Goal: Task Accomplishment & Management: Use online tool/utility

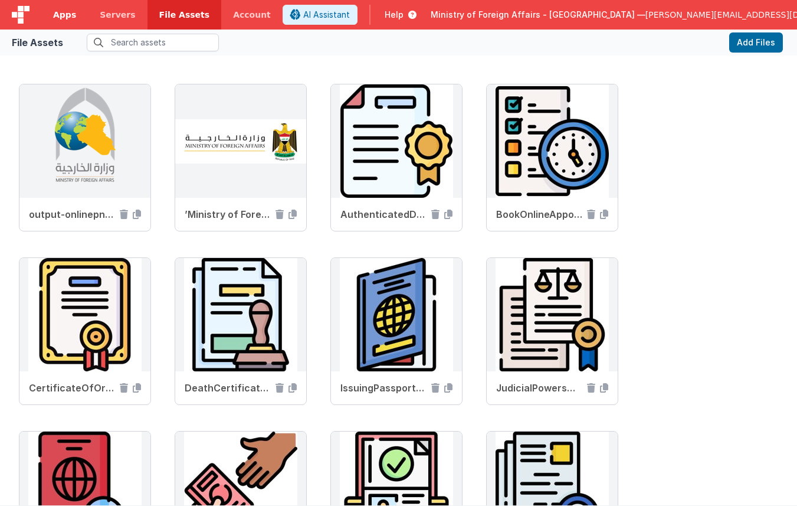
click at [55, 14] on span "Apps" at bounding box center [64, 15] width 23 height 12
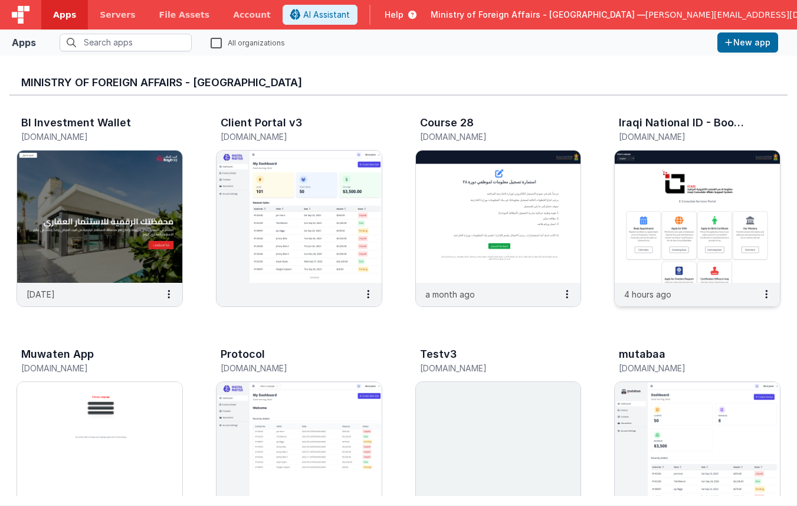
click at [674, 219] on img at bounding box center [697, 216] width 165 height 132
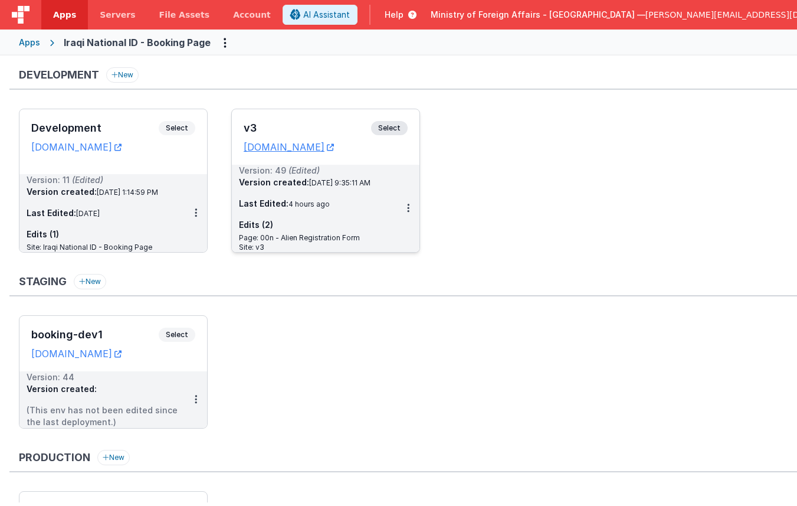
click at [389, 127] on span "Select" at bounding box center [389, 128] width 37 height 14
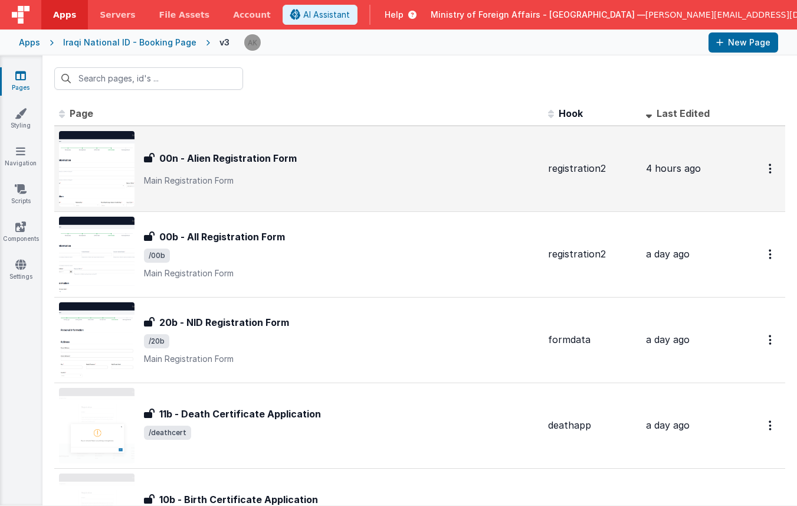
click at [103, 166] on img at bounding box center [97, 169] width 76 height 76
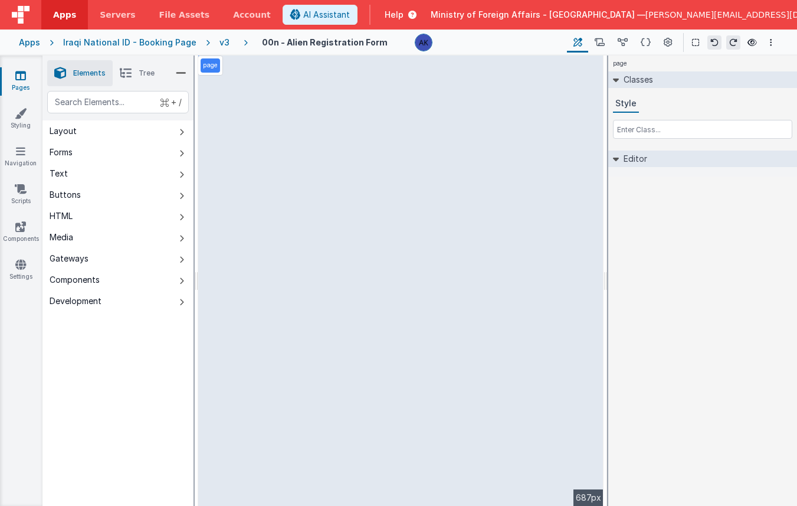
select select "required"
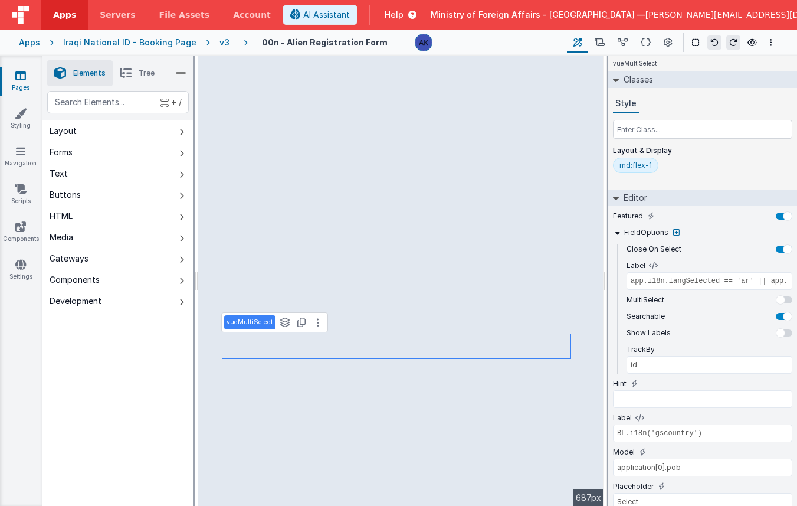
type input "BF.i18n('gssex')"
type input "application[0].gender"
select select "required"
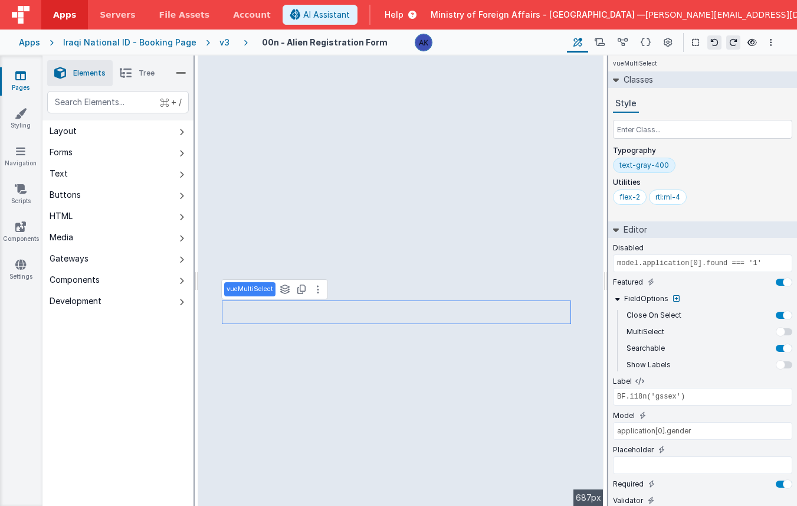
type input "id"
type input "BF.i18n('gscountry')"
select select "required"
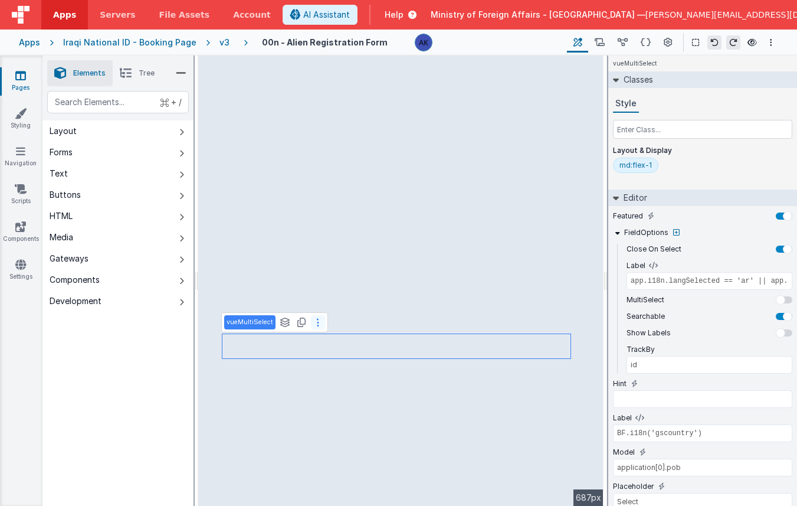
click at [317, 323] on icon at bounding box center [318, 321] width 2 height 9
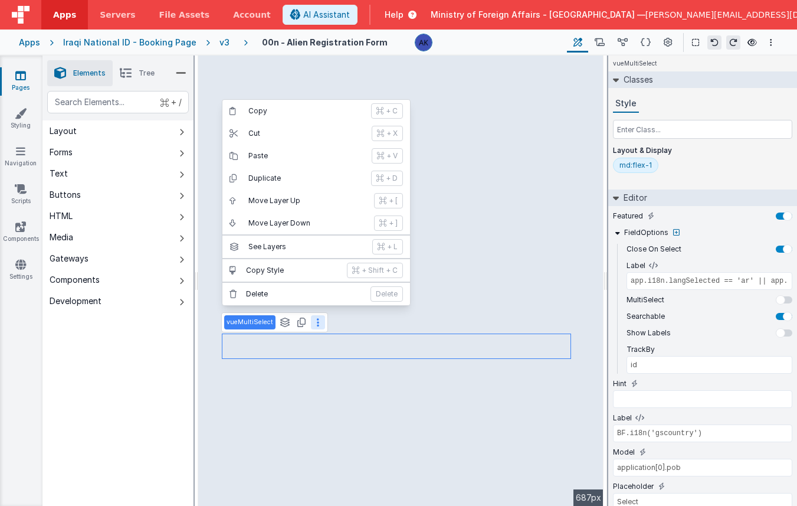
type input "BF.i18n('AlienNameHint')"
select select "regexp"
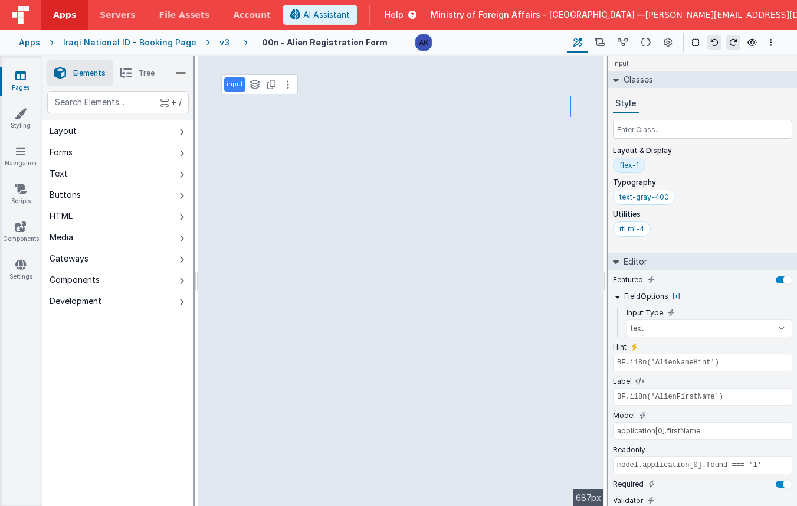
type input "BF.i18n('gshintbox1')"
type input "BF.i18n('gspassno')"
type input "application[0].passno"
select select "string"
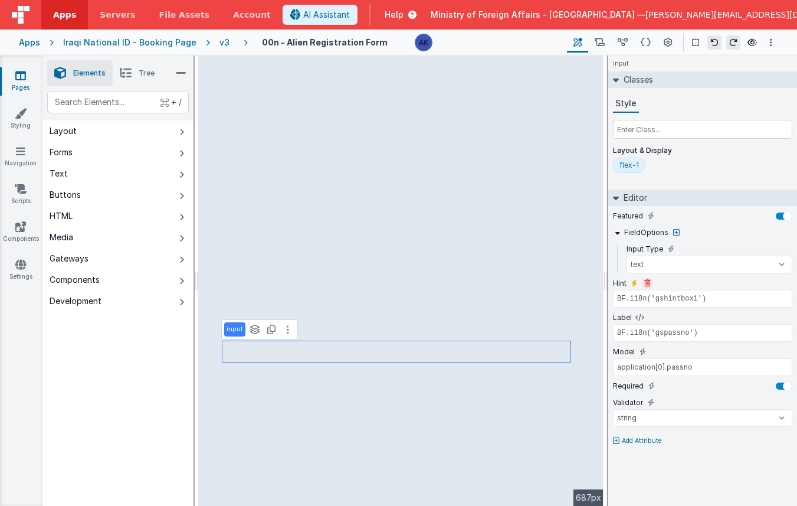
click at [648, 283] on icon at bounding box center [647, 283] width 6 height 7
type input "BF.i18n('gspassno')"
type input "application[0].passno"
select select "string"
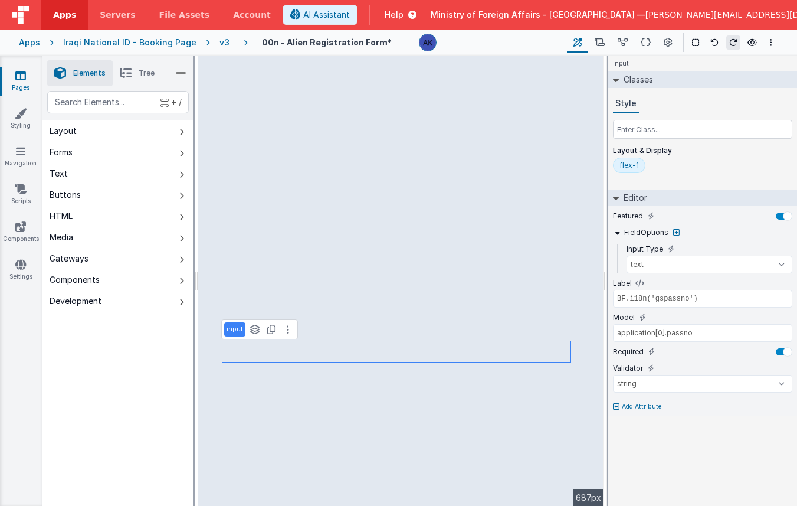
type input "app.i18n.langSelected == 'ar' || app.i18n.langSelected == 'kr' ? 'name_ar' : 'n…"
select select "required"
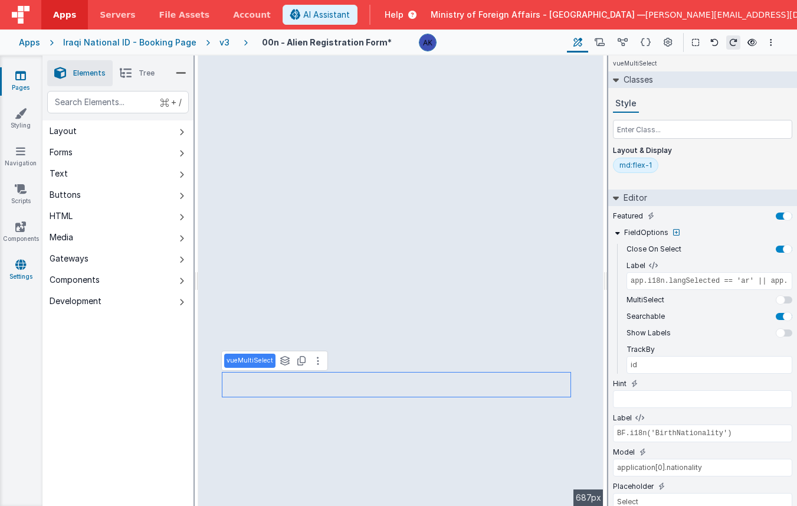
click at [12, 276] on link "Settings" at bounding box center [20, 270] width 42 height 24
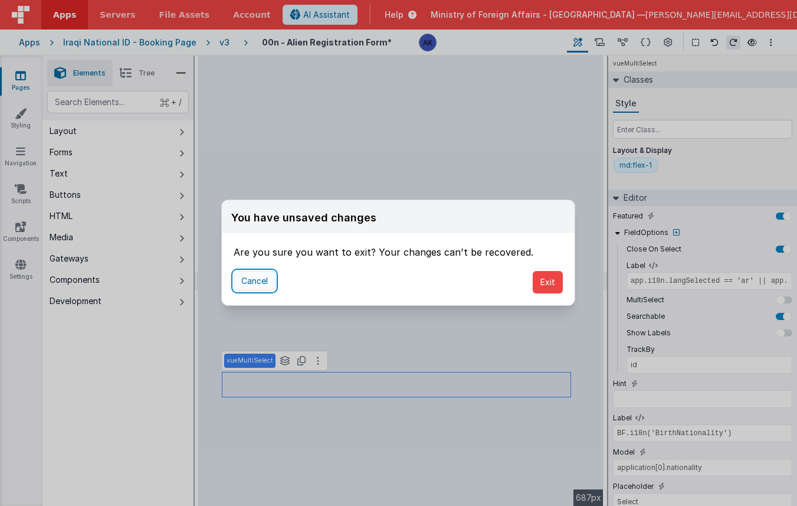
click at [241, 281] on button "Cancel" at bounding box center [255, 281] width 42 height 20
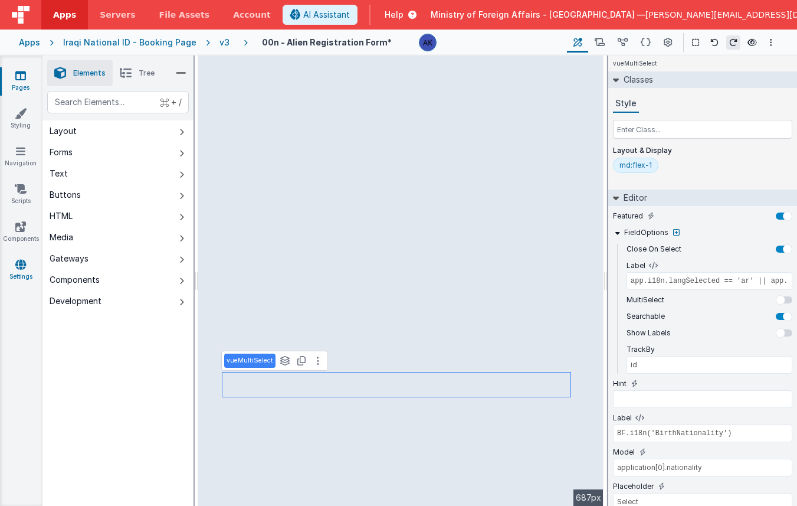
click at [26, 269] on link "Settings" at bounding box center [20, 270] width 42 height 24
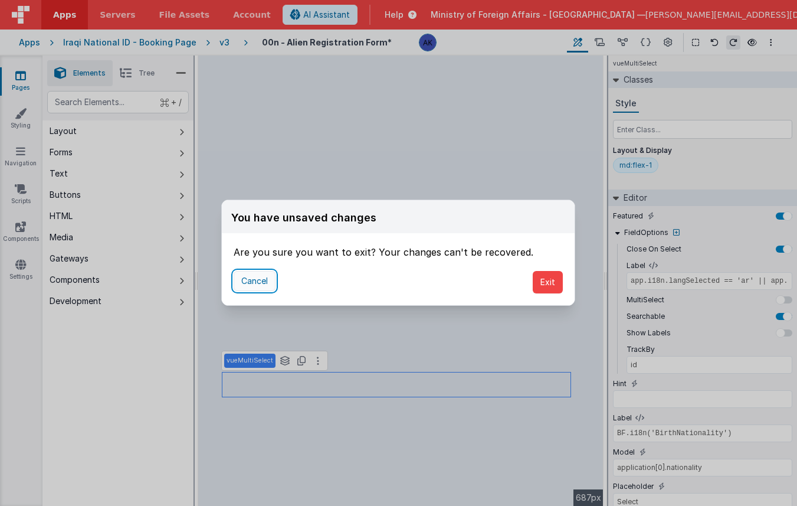
click at [258, 278] on button "Cancel" at bounding box center [255, 281] width 42 height 20
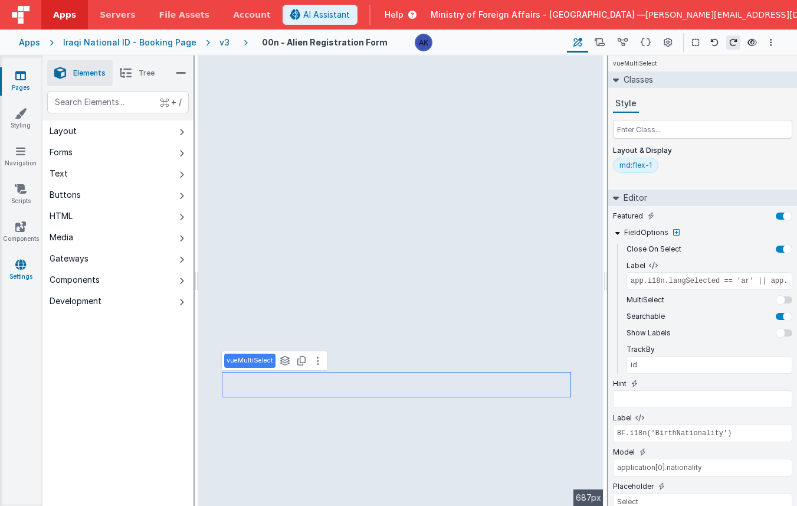
click at [30, 261] on link "Settings" at bounding box center [20, 270] width 42 height 24
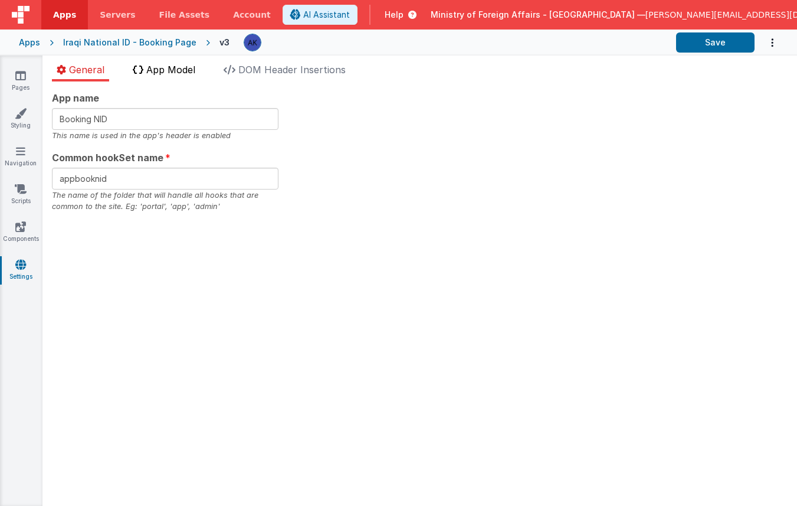
click at [190, 75] on span "App Model" at bounding box center [170, 70] width 49 height 12
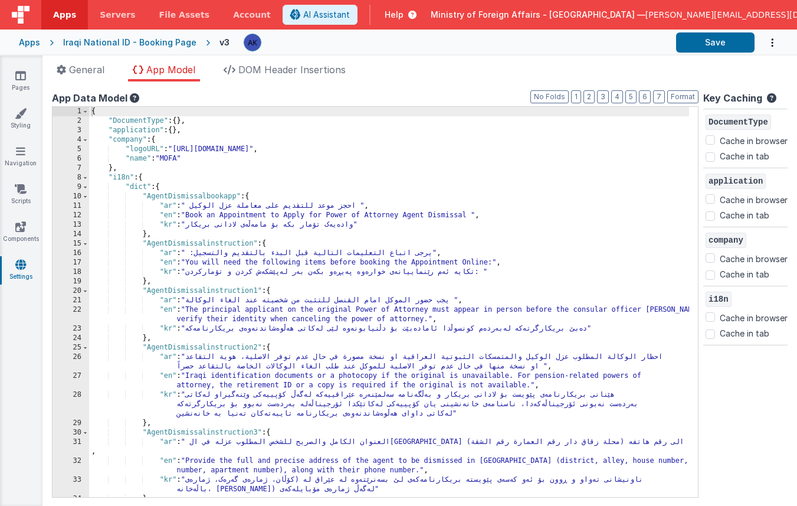
click at [235, 293] on div "{ "DocumentType" : { } , "application" : { } , "company" : { "logoURL" : "https…" at bounding box center [389, 311] width 600 height 409
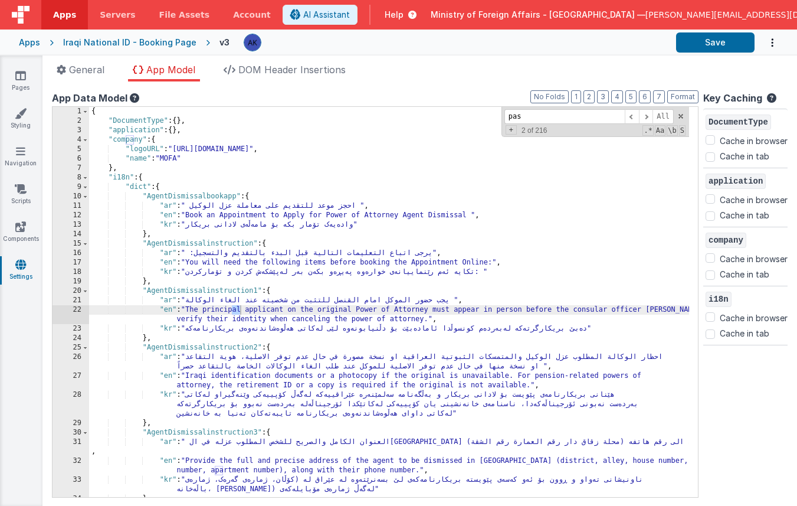
scroll to position [395, 0]
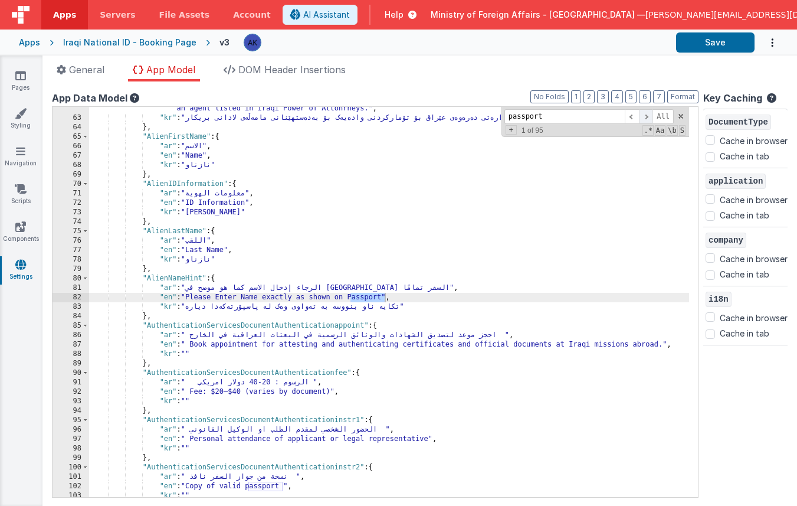
type input "passport"
click at [639, 120] on span at bounding box center [646, 116] width 14 height 15
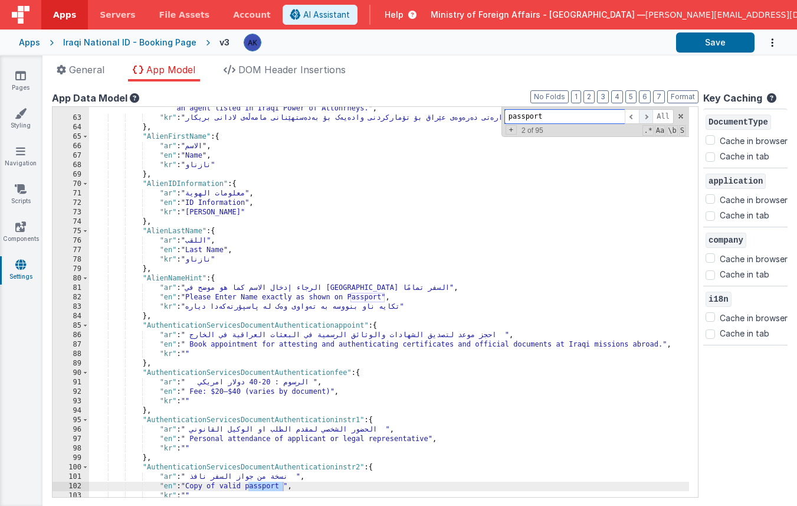
click at [640, 120] on span at bounding box center [646, 116] width 14 height 15
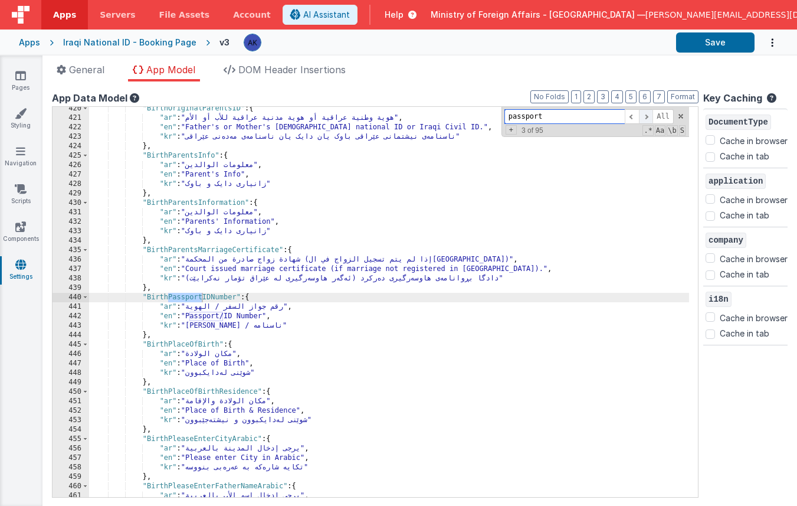
click at [640, 120] on span at bounding box center [646, 116] width 14 height 15
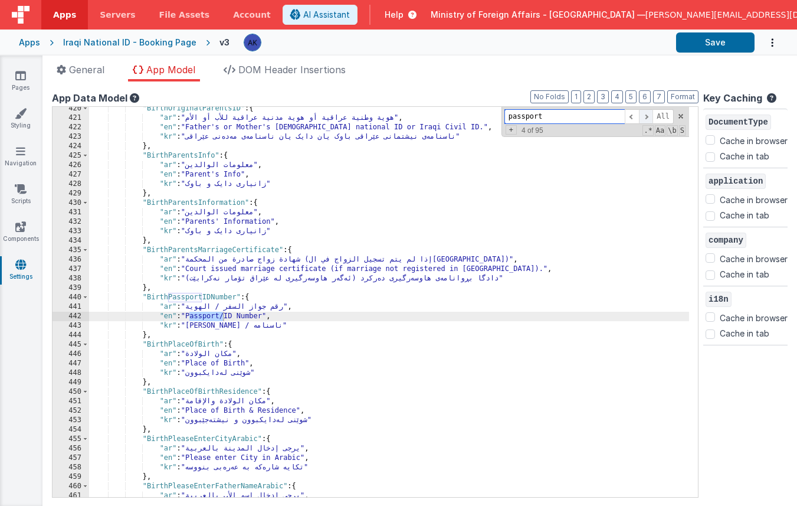
click at [640, 120] on span at bounding box center [646, 116] width 14 height 15
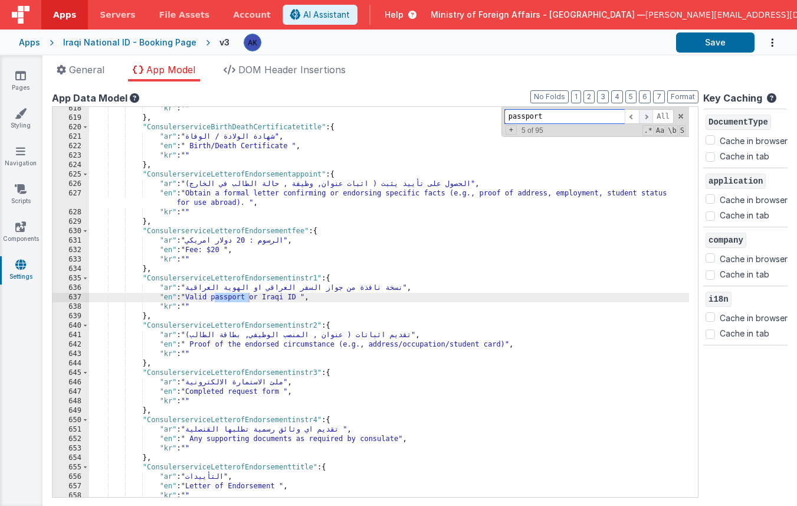
click at [640, 120] on span at bounding box center [646, 116] width 14 height 15
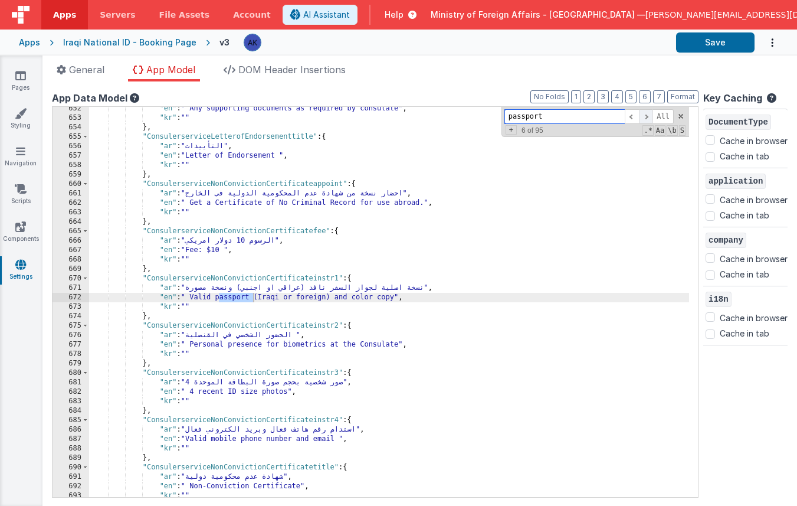
click at [640, 120] on span at bounding box center [646, 116] width 14 height 15
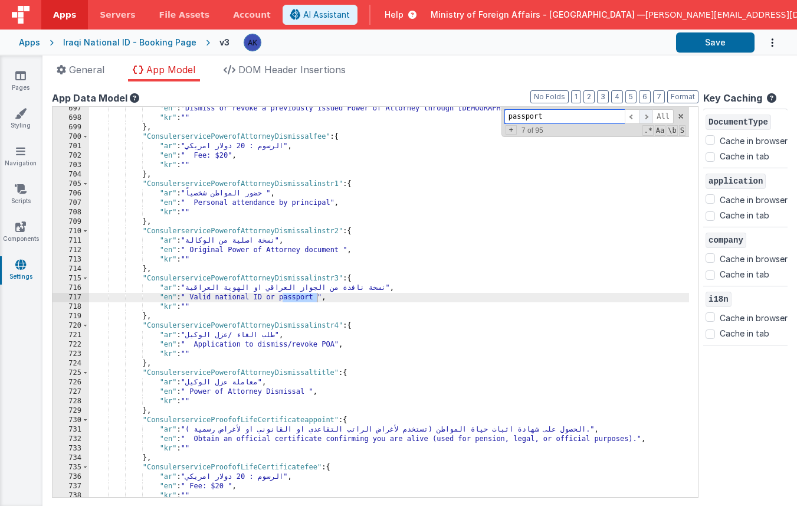
click at [640, 120] on span at bounding box center [646, 116] width 14 height 15
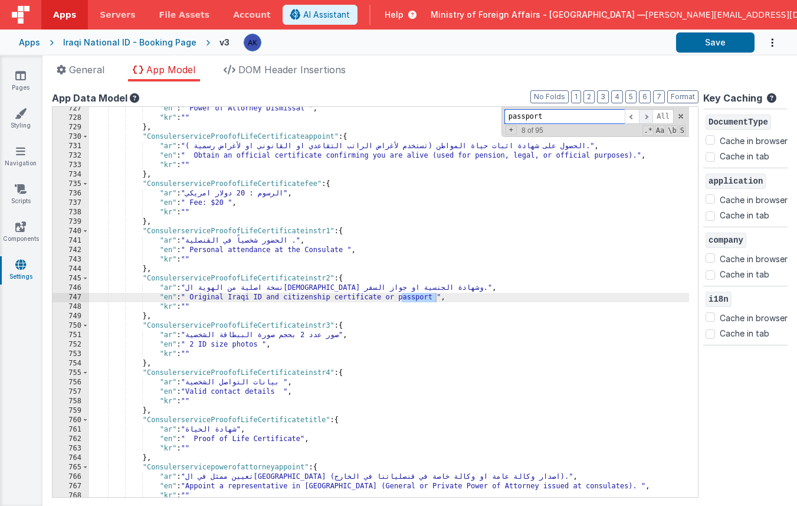
scroll to position [4128, 0]
click at [641, 120] on span at bounding box center [646, 116] width 14 height 15
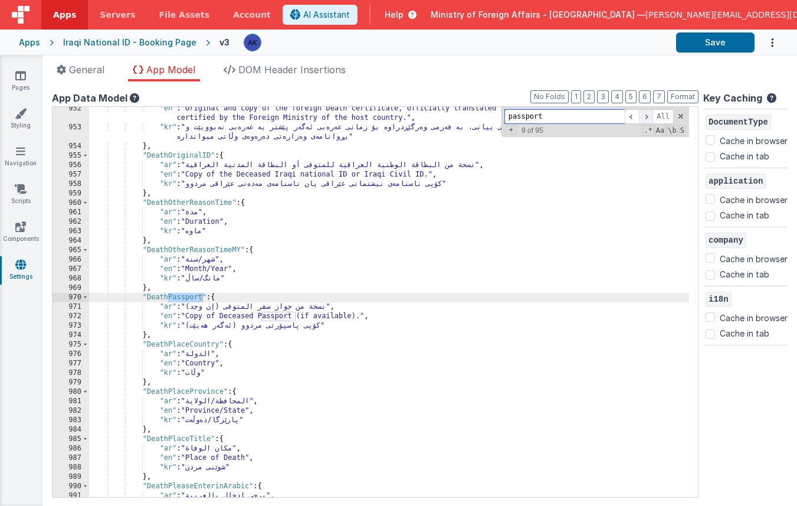
scroll to position [5379, 0]
click at [641, 120] on span at bounding box center [646, 116] width 14 height 15
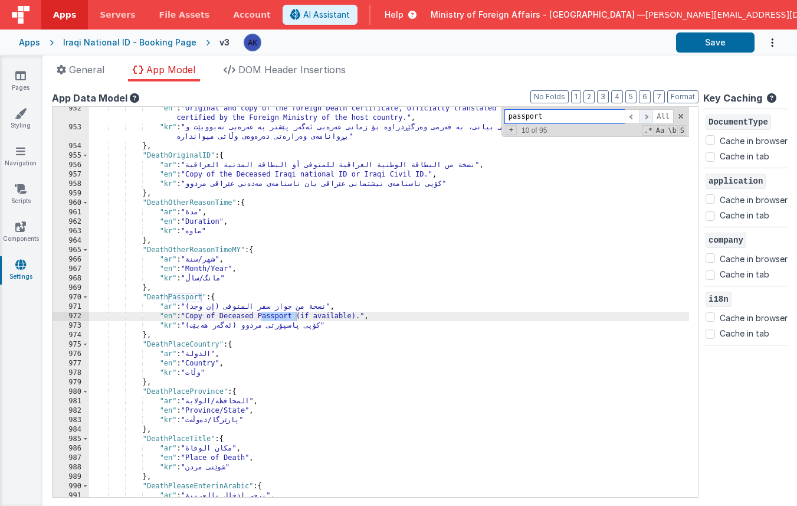
click at [641, 120] on span at bounding box center [646, 116] width 14 height 15
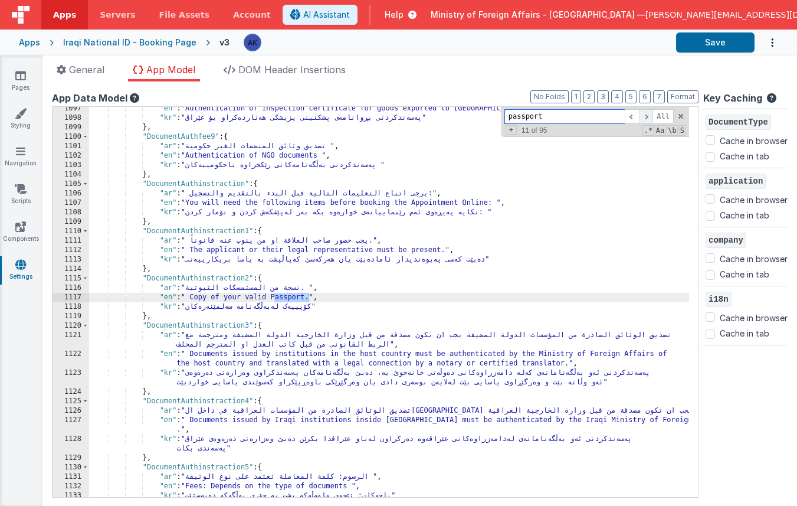
scroll to position [6227, 0]
click at [641, 120] on span at bounding box center [646, 116] width 14 height 15
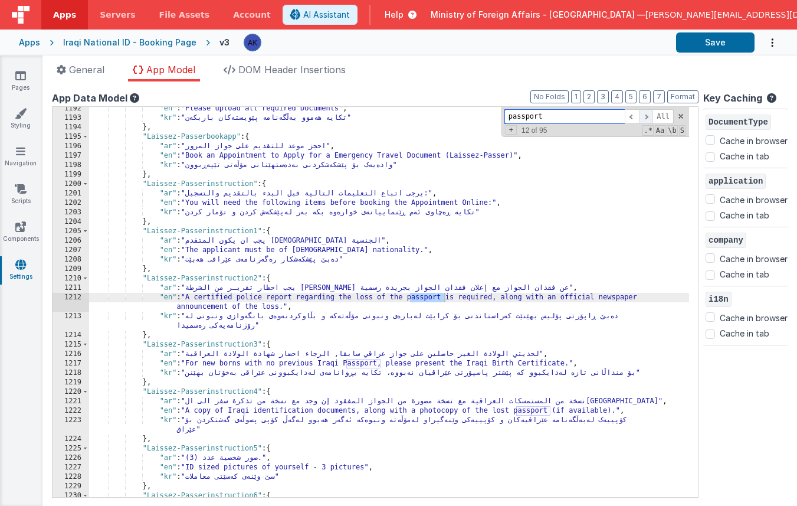
click at [641, 120] on span at bounding box center [646, 116] width 14 height 15
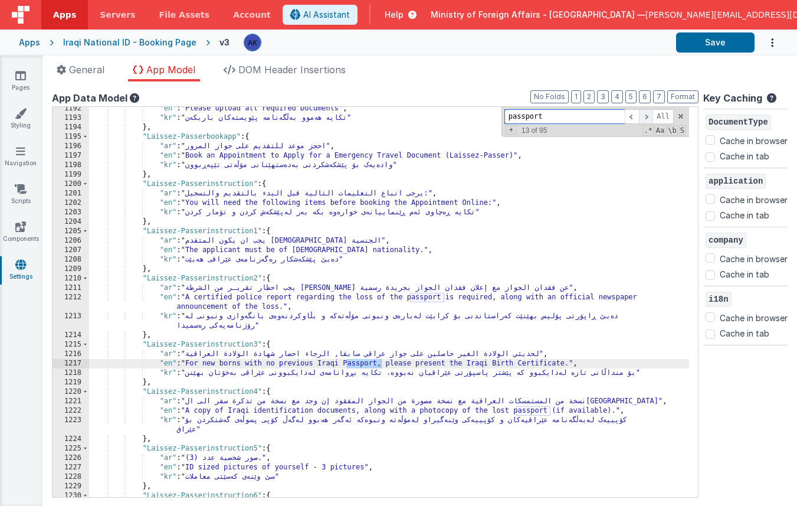
click at [641, 120] on span at bounding box center [646, 116] width 14 height 15
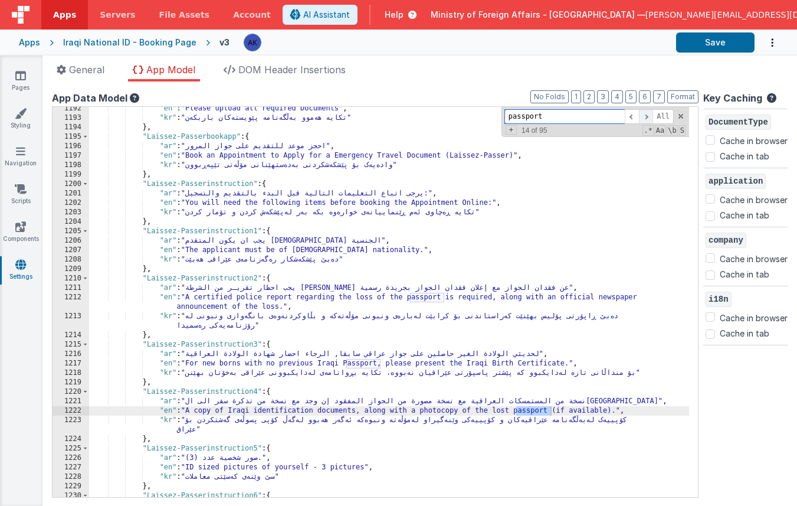
click at [641, 120] on span at bounding box center [646, 116] width 14 height 15
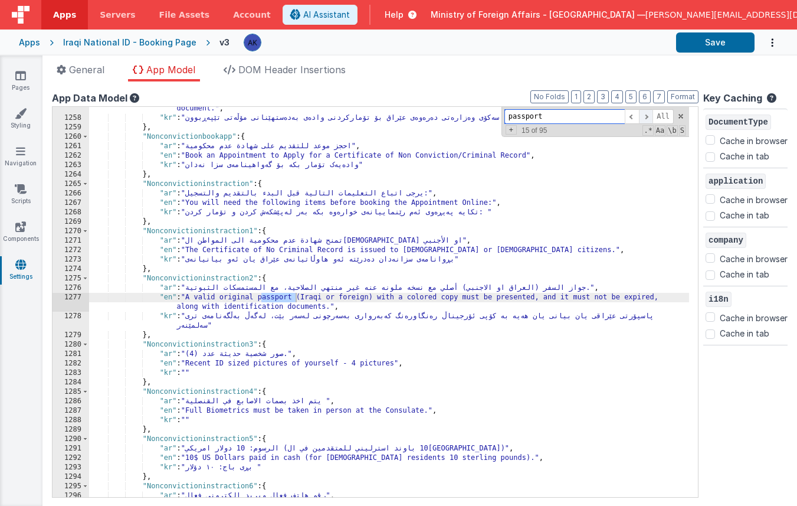
click at [641, 120] on span at bounding box center [646, 116] width 14 height 15
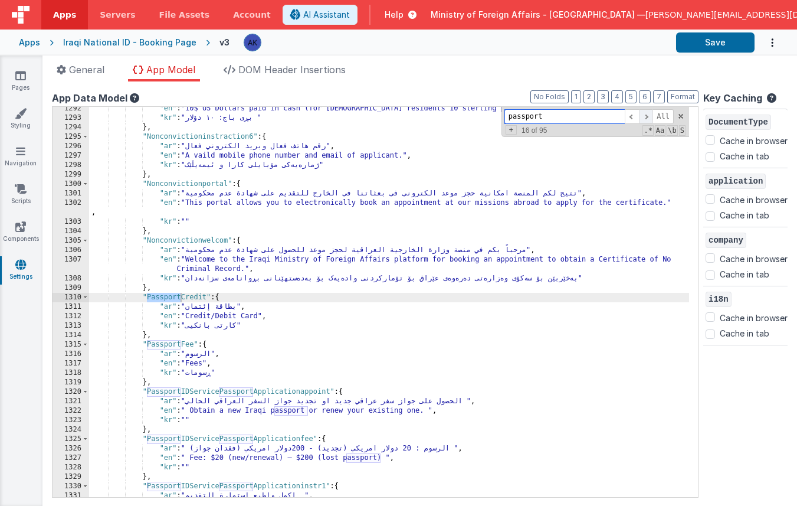
click at [641, 120] on span at bounding box center [646, 116] width 14 height 15
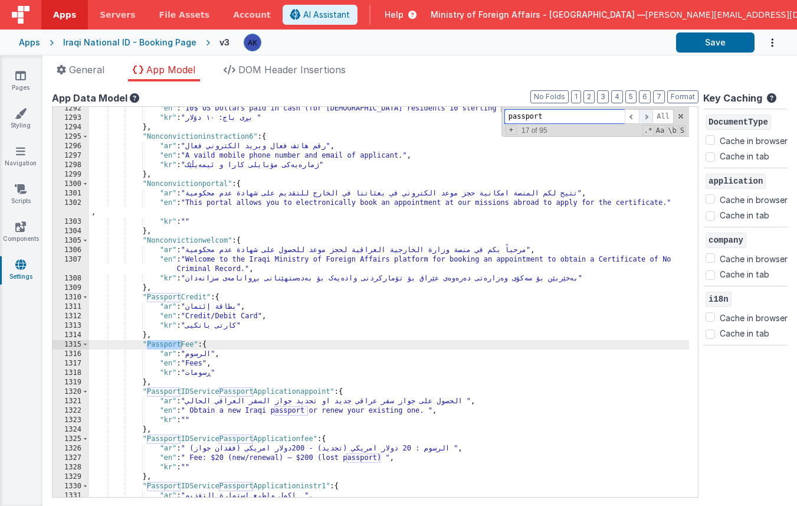
click at [641, 120] on span at bounding box center [646, 116] width 14 height 15
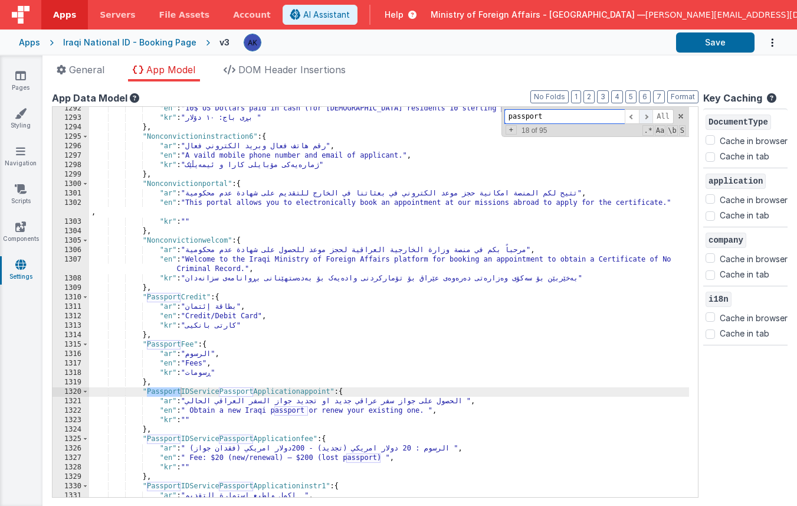
click at [641, 120] on span at bounding box center [646, 116] width 14 height 15
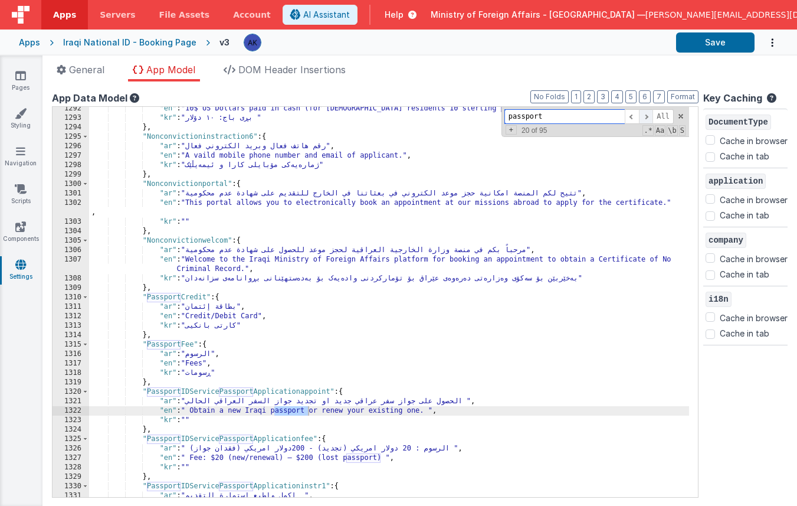
click at [641, 120] on span at bounding box center [646, 116] width 14 height 15
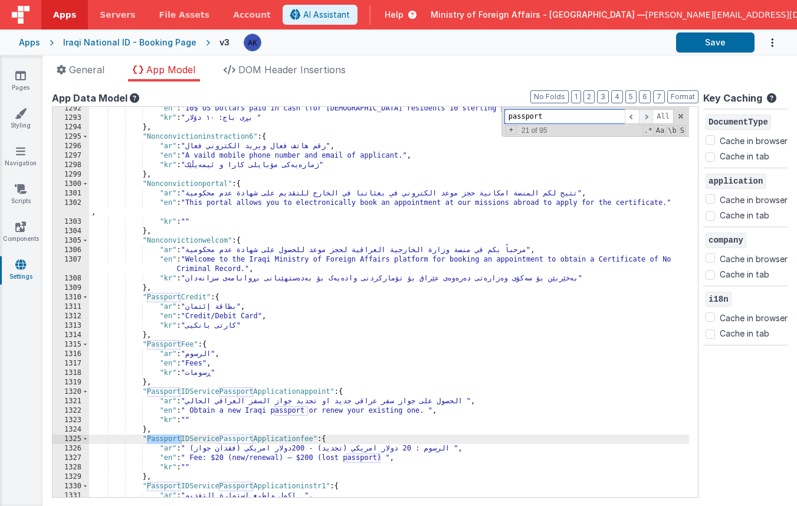
click at [641, 120] on span at bounding box center [646, 116] width 14 height 15
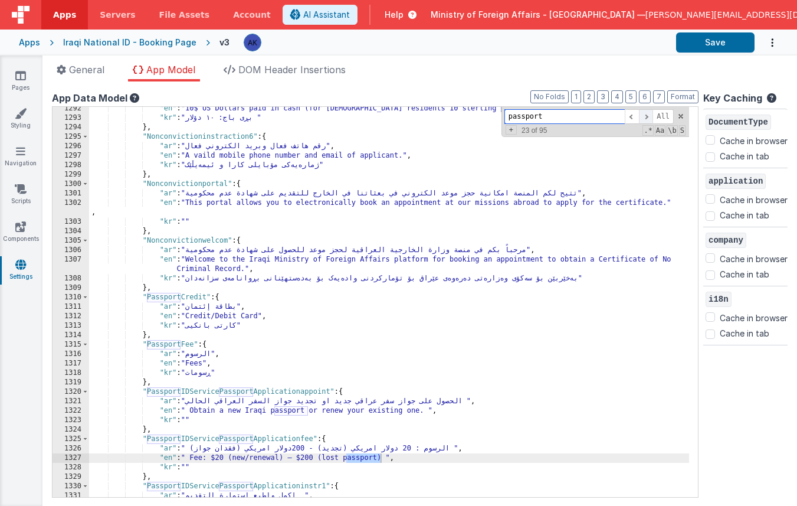
click at [641, 120] on span at bounding box center [646, 116] width 14 height 15
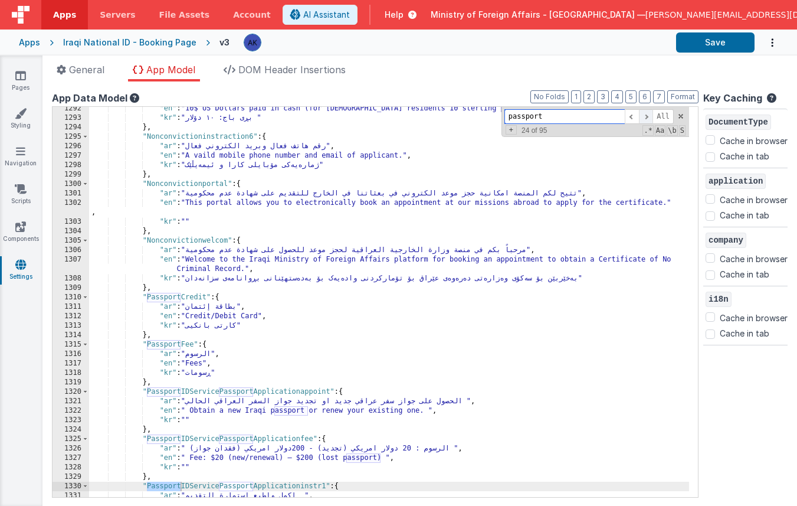
click at [641, 120] on span at bounding box center [646, 116] width 14 height 15
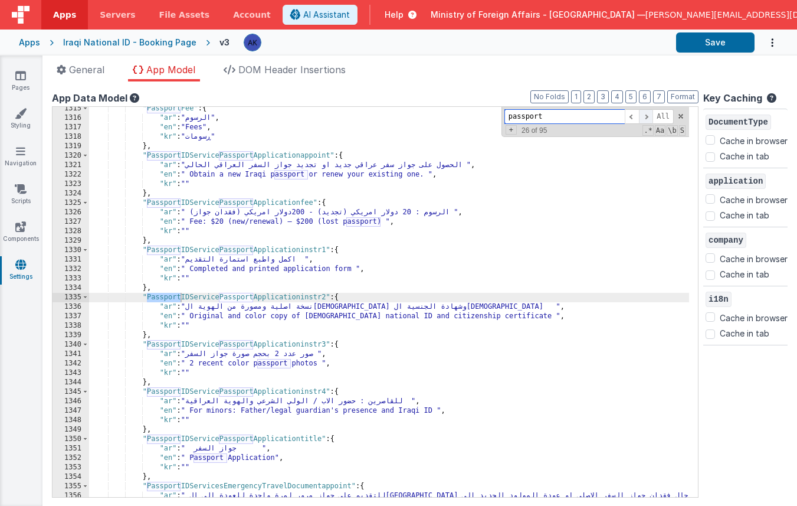
scroll to position [7561, 0]
click at [641, 120] on span at bounding box center [646, 116] width 14 height 15
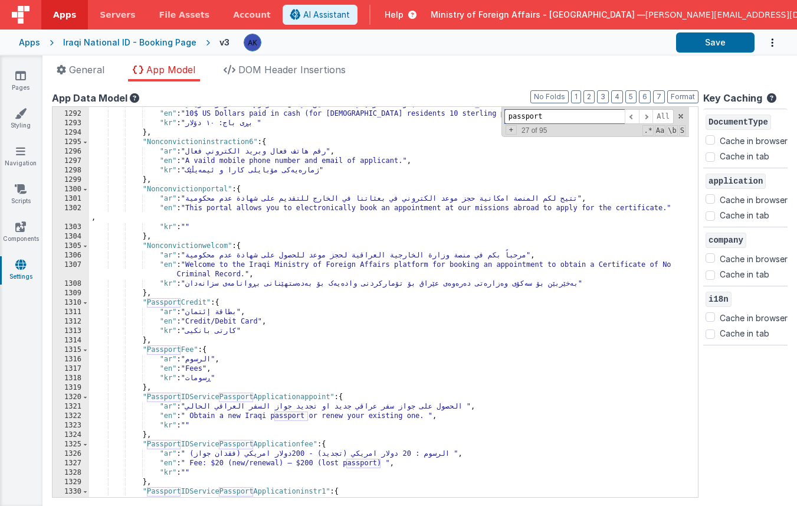
scroll to position [7419, 0]
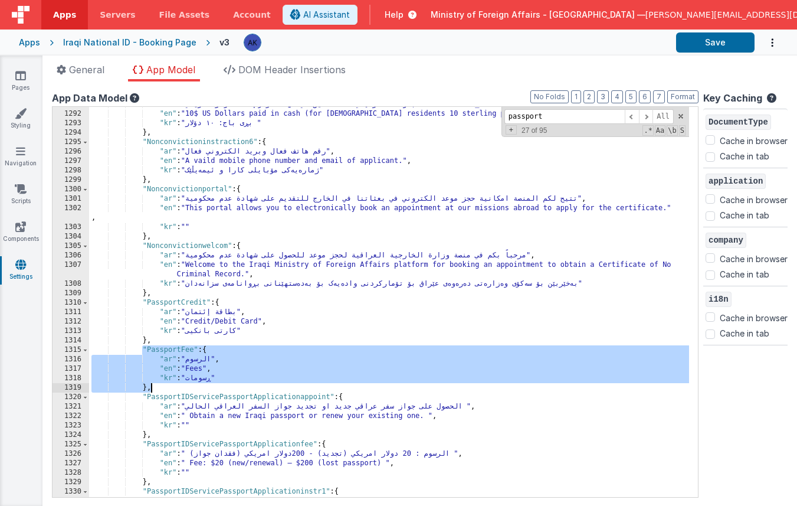
drag, startPoint x: 140, startPoint y: 349, endPoint x: 204, endPoint y: 385, distance: 73.2
click at [204, 385] on div ""ar" : "الرسوم: 10 دولار امريكي (10 باوند استرليني للمتقدمين في المملكة المتحدة…" at bounding box center [389, 304] width 600 height 409
click at [187, 385] on div ""ar" : "الرسوم: 10 دولار امريكي (10 باوند استرليني للمتقدمين في المملكة المتحدة…" at bounding box center [389, 304] width 600 height 409
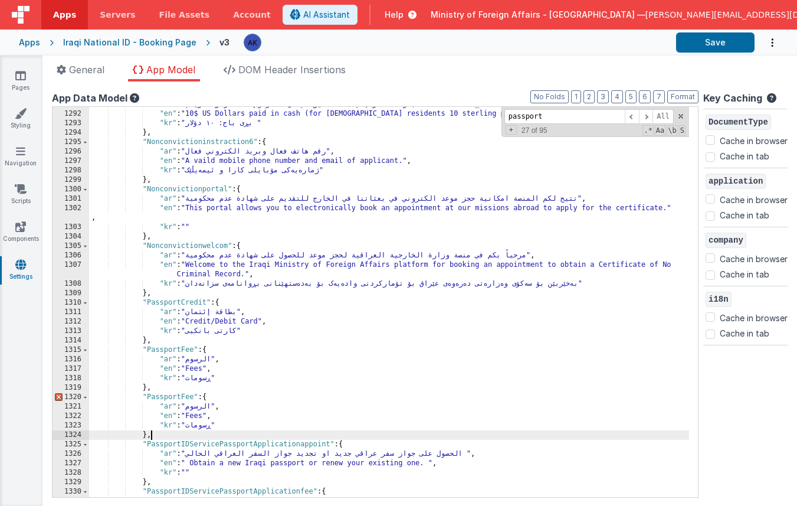
click at [170, 398] on div ""ar" : "الرسوم: 10 دولار امريكي (10 باوند استرليني للمتقدمين في المملكة المتحدة…" at bounding box center [389, 304] width 600 height 409
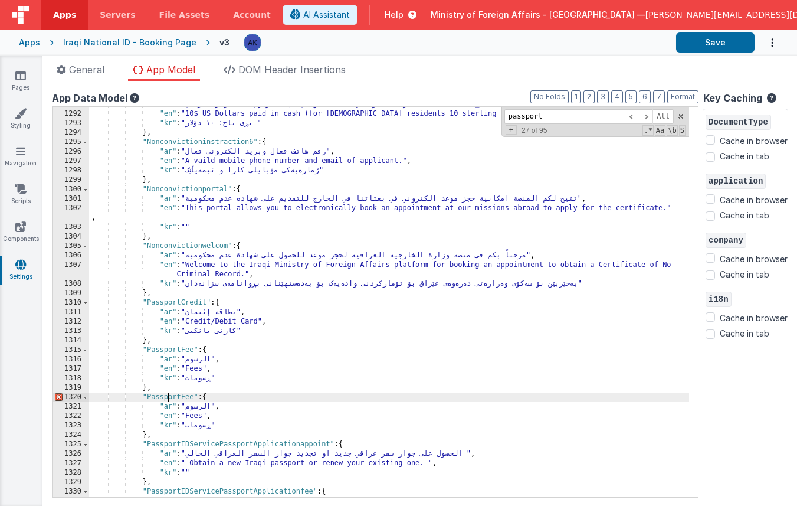
click at [170, 398] on div ""ar" : "الرسوم: 10 دولار امريكي (10 باوند استرليني للمتقدمين في المملكة المتحدة…" at bounding box center [389, 304] width 600 height 409
click at [194, 418] on div ""ar" : "الرسوم: 10 دولار امريكي (10 باوند استرليني للمتقدمين في المملكة المتحدة…" at bounding box center [389, 304] width 600 height 409
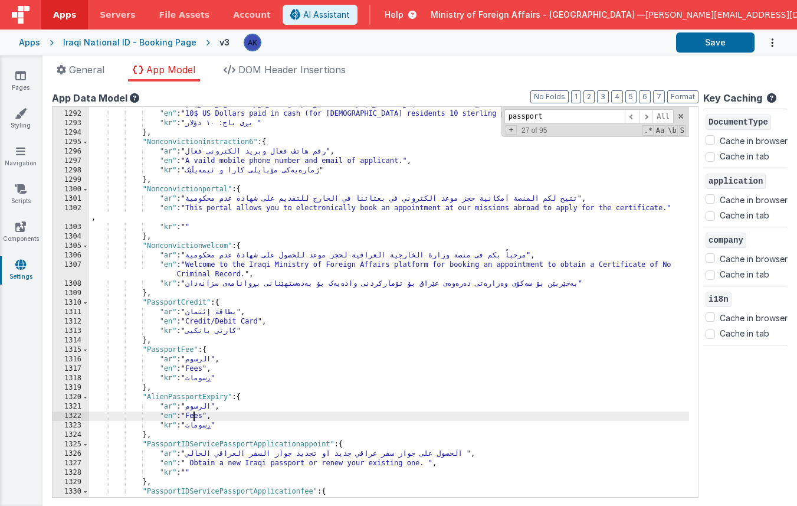
click at [194, 418] on div ""ar" : "الرسوم: 10 دولار امريكي (10 باوند استرليني للمتقدمين في المملكة المتحدة…" at bounding box center [389, 304] width 600 height 409
drag, startPoint x: 188, startPoint y: 412, endPoint x: 234, endPoint y: 415, distance: 46.1
click at [234, 415] on div ""ar" : "الرسوم: 10 دولار امريكي (10 باوند استرليني للمتقدمين في المملكة المتحدة…" at bounding box center [389, 304] width 600 height 409
click at [189, 417] on div ""ar" : "الرسوم: 10 دولار امريكي (10 باوند استرليني للمتقدمين في المملكة المتحدة…" at bounding box center [389, 304] width 600 height 409
drag, startPoint x: 188, startPoint y: 416, endPoint x: 274, endPoint y: 416, distance: 85.5
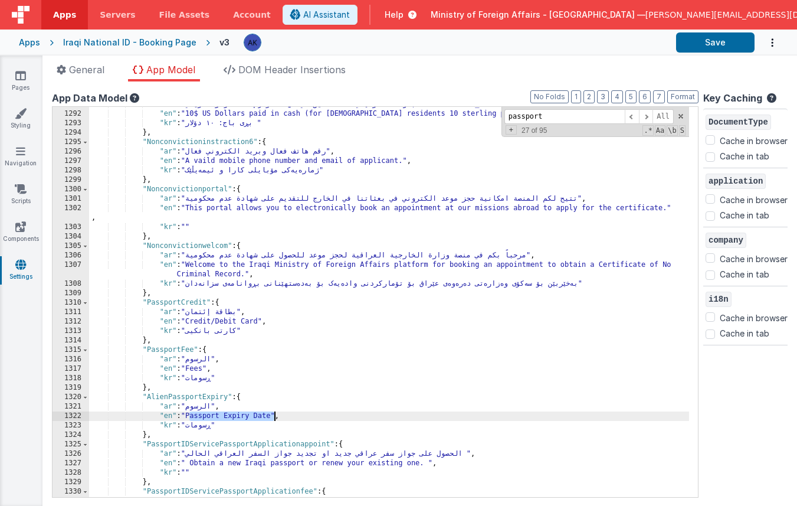
click at [274, 416] on div ""ar" : "الرسوم: 10 دولار امريكي (10 باوند استرليني للمتقدمين في المملكة المتحدة…" at bounding box center [389, 304] width 600 height 409
click at [227, 419] on div ""ar" : "الرسوم: 10 دولار امريكي (10 باوند استرليني للمتقدمين في المملكة المتحدة…" at bounding box center [389, 304] width 600 height 409
click at [200, 405] on div ""ar" : "الرسوم: 10 دولار امريكي (10 باوند استرليني للمتقدمين في المملكة المتحدة…" at bounding box center [389, 304] width 600 height 409
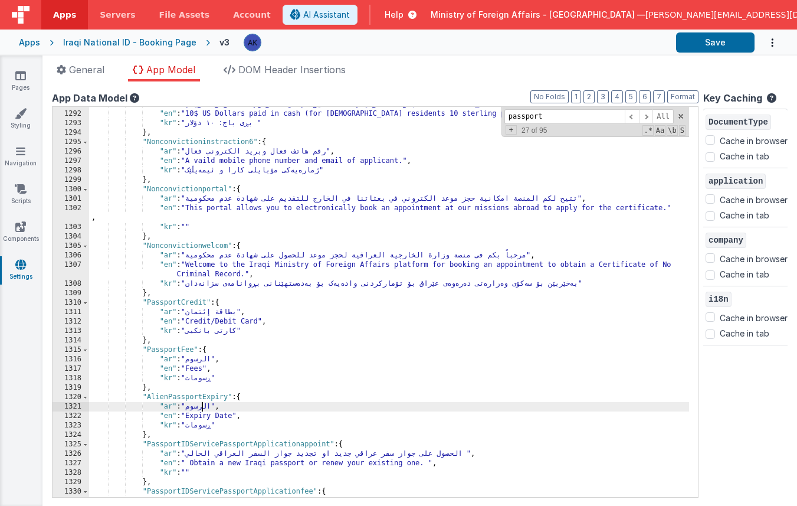
click at [200, 405] on div ""ar" : "الرسوم: 10 دولار امريكي (10 باوند استرليني للمتقدمين في المملكة المتحدة…" at bounding box center [389, 304] width 600 height 409
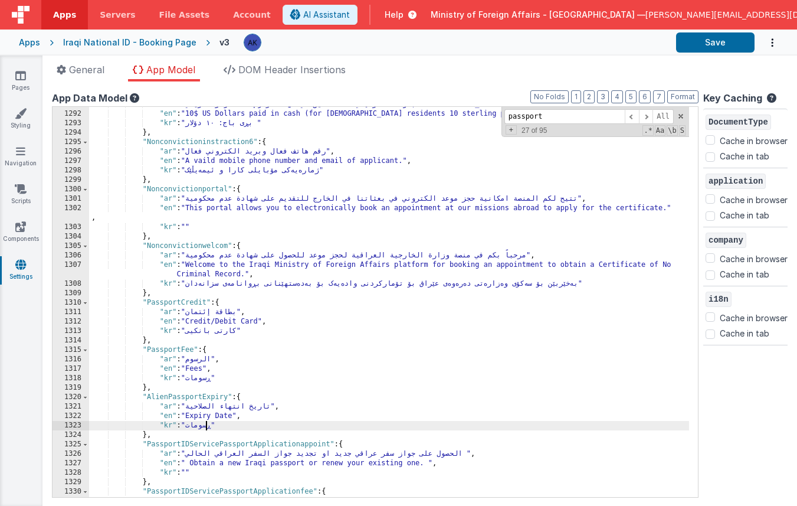
click at [205, 427] on div ""ar" : "الرسوم: 10 دولار امريكي (10 باوند استرليني للمتقدمين في المملكة المتحدة…" at bounding box center [389, 304] width 600 height 409
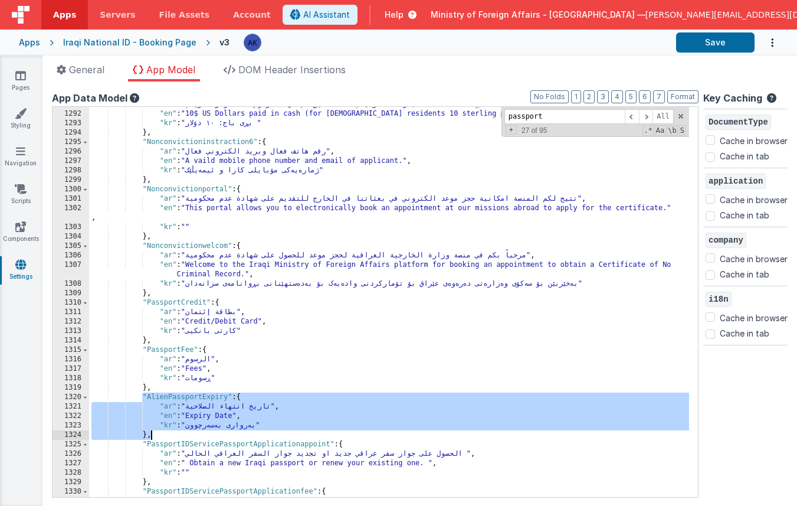
drag, startPoint x: 142, startPoint y: 398, endPoint x: 165, endPoint y: 439, distance: 47.0
click at [165, 439] on div ""ar" : "الرسوم: 10 دولار امريكي (10 باوند استرليني للمتقدمين في المملكة المتحدة…" at bounding box center [389, 304] width 600 height 409
click at [164, 438] on div ""ar" : "الرسوم: 10 دولار امريكي (10 باوند استرليني للمتقدمين في المملكة المتحدة…" at bounding box center [389, 304] width 600 height 409
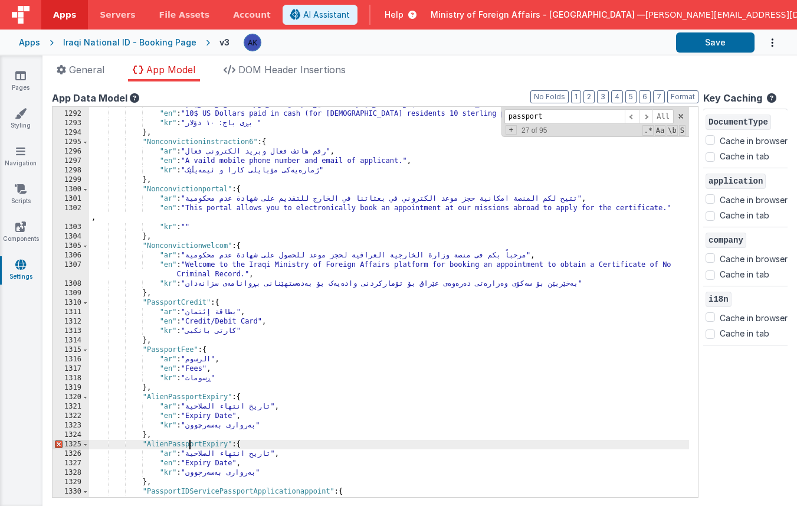
click at [188, 442] on div ""ar" : "الرسوم: 10 دولار امريكي (10 باوند استرليني للمتقدمين في المملكة المتحدة…" at bounding box center [389, 304] width 600 height 409
click at [227, 461] on div ""ar" : "الرسوم: 10 دولار امريكي (10 باوند استرليني للمتقدمين في المملكة المتحدة…" at bounding box center [389, 304] width 600 height 409
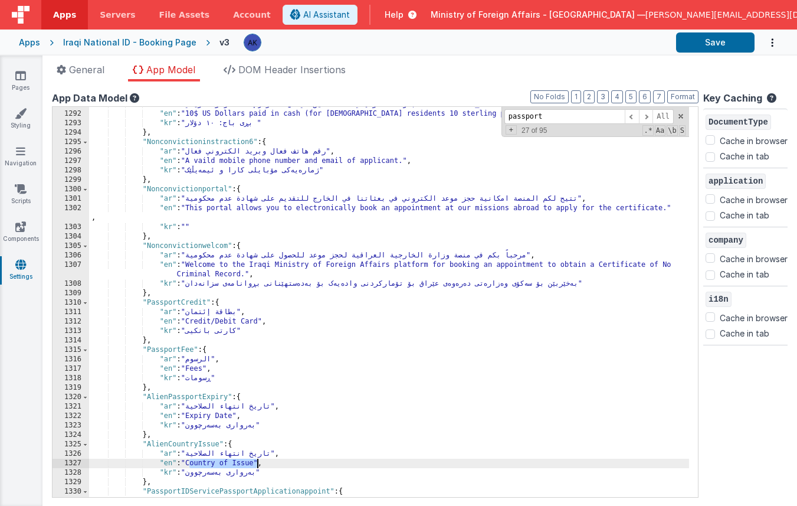
drag, startPoint x: 189, startPoint y: 462, endPoint x: 257, endPoint y: 462, distance: 67.8
click at [257, 462] on div ""ar" : "الرسوم: 10 دولار امريكي (10 باوند استرليني للمتقدمين في المملكة المتحدة…" at bounding box center [389, 304] width 600 height 409
click at [240, 475] on div ""ar" : "الرسوم: 10 دولار امريكي (10 باوند استرليني للمتقدمين في المملكة المتحدة…" at bounding box center [389, 304] width 600 height 409
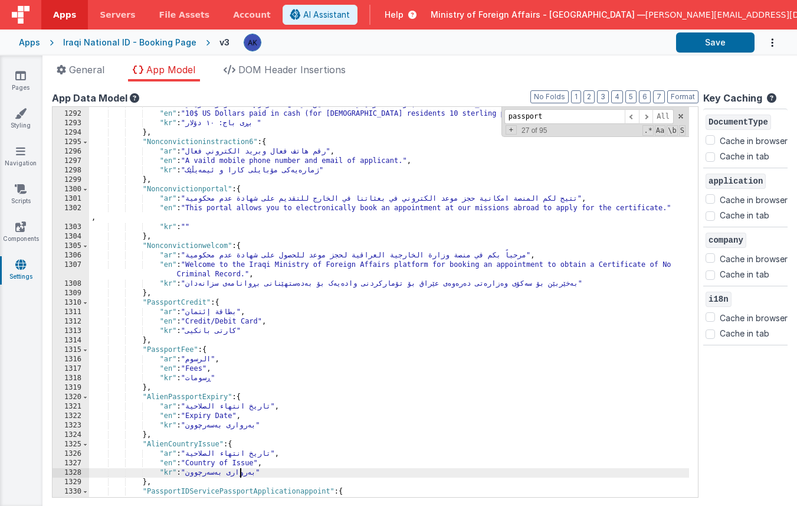
click at [240, 474] on div ""ar" : "الرسوم: 10 دولار امريكي (10 باوند استرليني للمتقدمين في المملكة المتحدة…" at bounding box center [389, 304] width 600 height 409
click at [219, 473] on div ""ar" : "الرسوم: 10 دولار امريكي (10 باوند استرليني للمتقدمين في المملكة المتحدة…" at bounding box center [389, 304] width 600 height 409
click at [208, 452] on div ""ar" : "الرسوم: 10 دولار امريكي (10 باوند استرليني للمتقدمين في المملكة المتحدة…" at bounding box center [389, 304] width 600 height 409
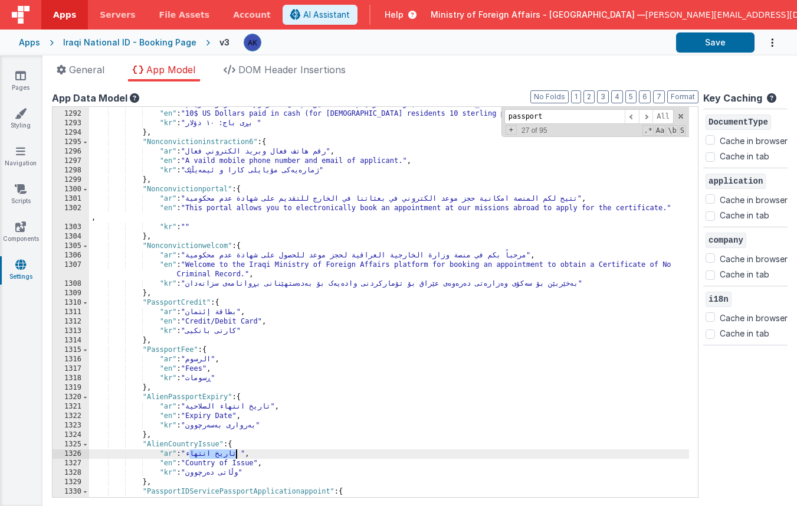
drag, startPoint x: 190, startPoint y: 455, endPoint x: 238, endPoint y: 456, distance: 47.8
click at [238, 456] on div ""ar" : "الرسوم: 10 دولار امريكي (10 باوند استرليني للمتقدمين في المملكة المتحدة…" at bounding box center [389, 304] width 600 height 409
click at [238, 455] on div ""ar" : "الرسوم: 10 دولار امريكي (10 باوند استرليني للمتقدمين في المملكة المتحدة…" at bounding box center [389, 304] width 600 height 409
click at [235, 454] on div ""ar" : "الرسوم: 10 دولار امريكي (10 باوند استرليني للمتقدمين في المملكة المتحدة…" at bounding box center [389, 304] width 600 height 409
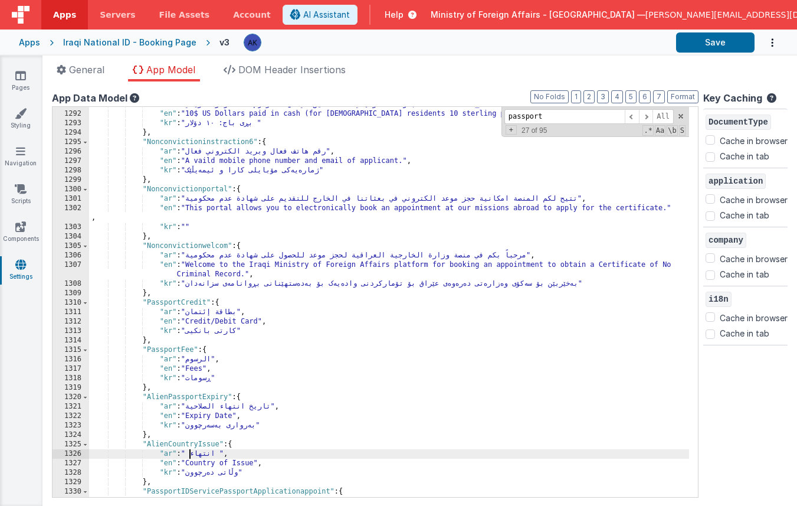
click at [212, 454] on div ""ar" : "الرسوم: 10 دولار امريكي (10 باوند استرليني للمتقدمين في المملكة المتحدة…" at bounding box center [389, 304] width 600 height 409
click at [213, 452] on div ""ar" : "الرسوم: 10 دولار امريكي (10 باوند استرليني للمتقدمين في المملكة المتحدة…" at bounding box center [389, 304] width 600 height 409
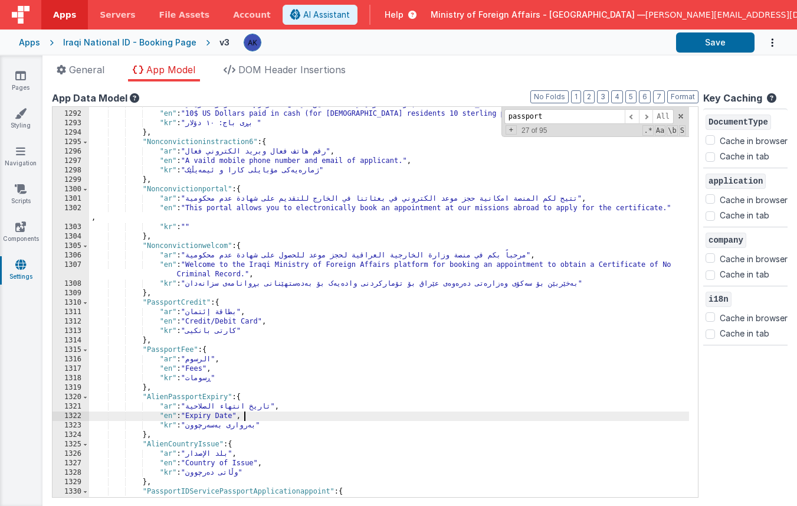
click at [257, 419] on div ""ar" : "الرسوم: 10 دولار امريكي (10 باوند استرليني للمتقدمين في المملكة المتحدة…" at bounding box center [389, 304] width 600 height 409
click at [195, 395] on div ""ar" : "الرسوم: 10 دولار امريكي (10 باوند استرليني للمتقدمين في المملكة المتحدة…" at bounding box center [389, 304] width 600 height 409
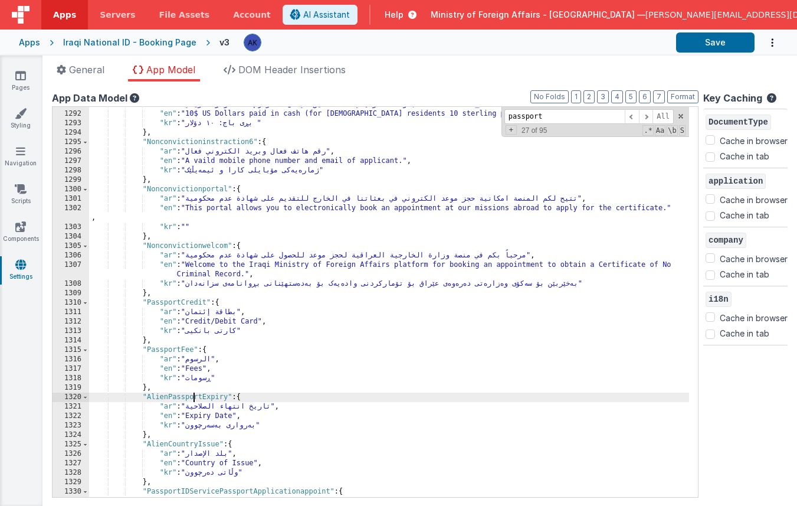
click at [195, 395] on div ""ar" : "الرسوم: 10 دولار امريكي (10 باوند استرليني للمتقدمين في المملكة المتحدة…" at bounding box center [389, 304] width 600 height 409
click at [215, 398] on div ""ar" : "الرسوم: 10 دولار امريكي (10 باوند استرليني للمتقدمين في المملكة المتحدة…" at bounding box center [389, 304] width 600 height 409
click at [207, 442] on div ""ar" : "الرسوم: 10 دولار امريكي (10 باوند استرليني للمتقدمين في المملكة المتحدة…" at bounding box center [389, 304] width 600 height 409
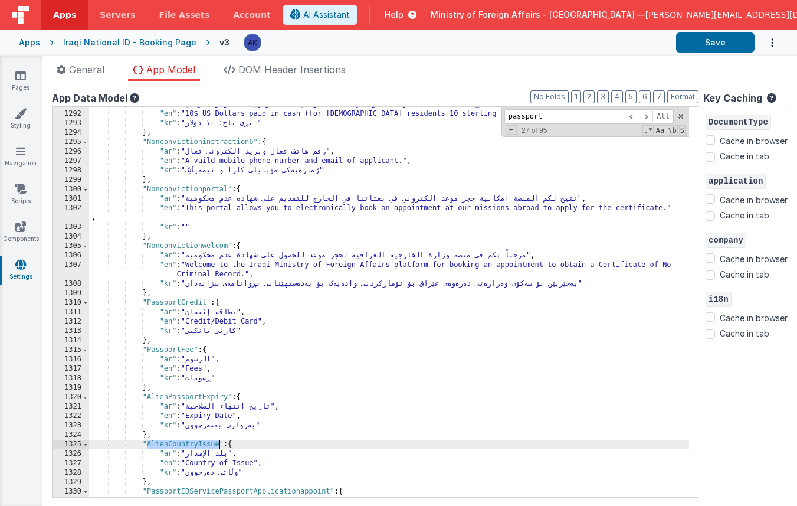
click at [207, 442] on div ""ar" : "الرسوم: 10 دولار امريكي (10 باوند استرليني للمتقدمين في المملكة المتحدة…" at bounding box center [389, 304] width 600 height 409
click at [535, 113] on input "passport" at bounding box center [564, 116] width 120 height 15
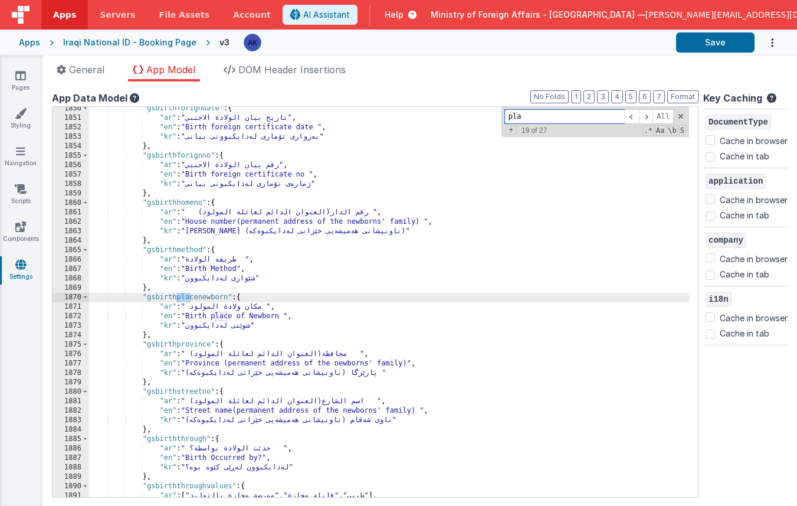
scroll to position [10671, 0]
type input "p"
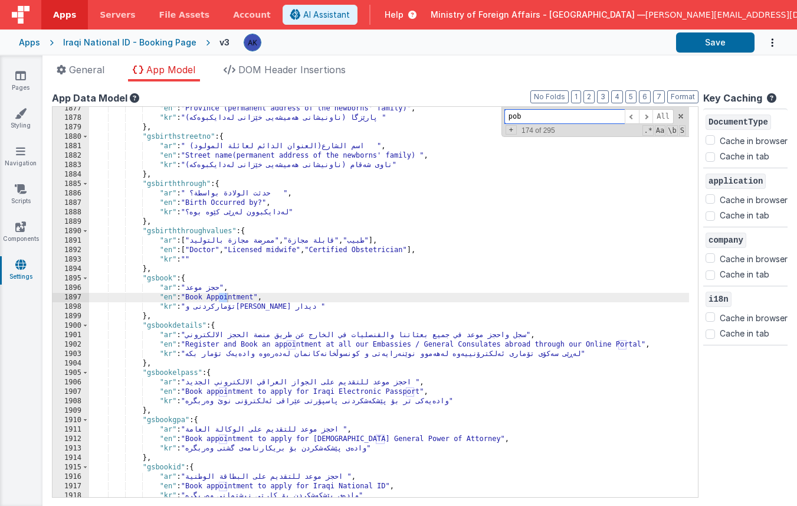
scroll to position [13962, 0]
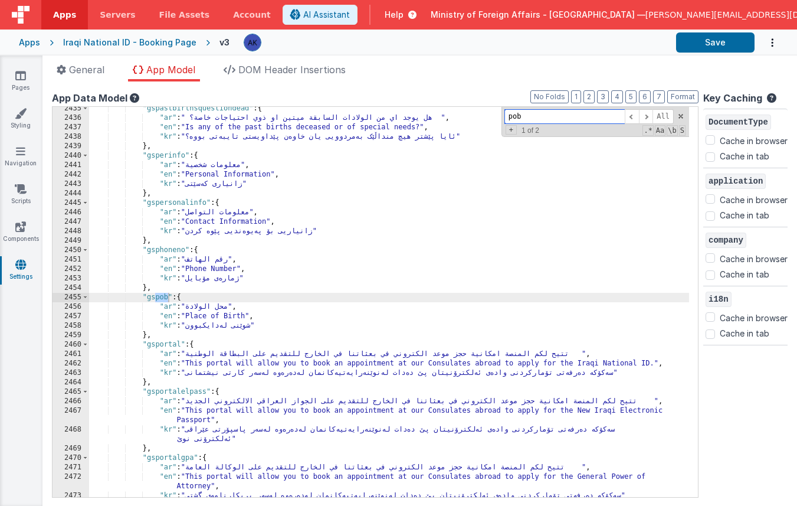
type input "pob"
click at [163, 297] on div ""gspastbirthsquestiondead" : { "ar" : " هل يوجد اي من الولادات السابقة ميتين او…" at bounding box center [389, 308] width 600 height 409
